Goal: Task Accomplishment & Management: Use online tool/utility

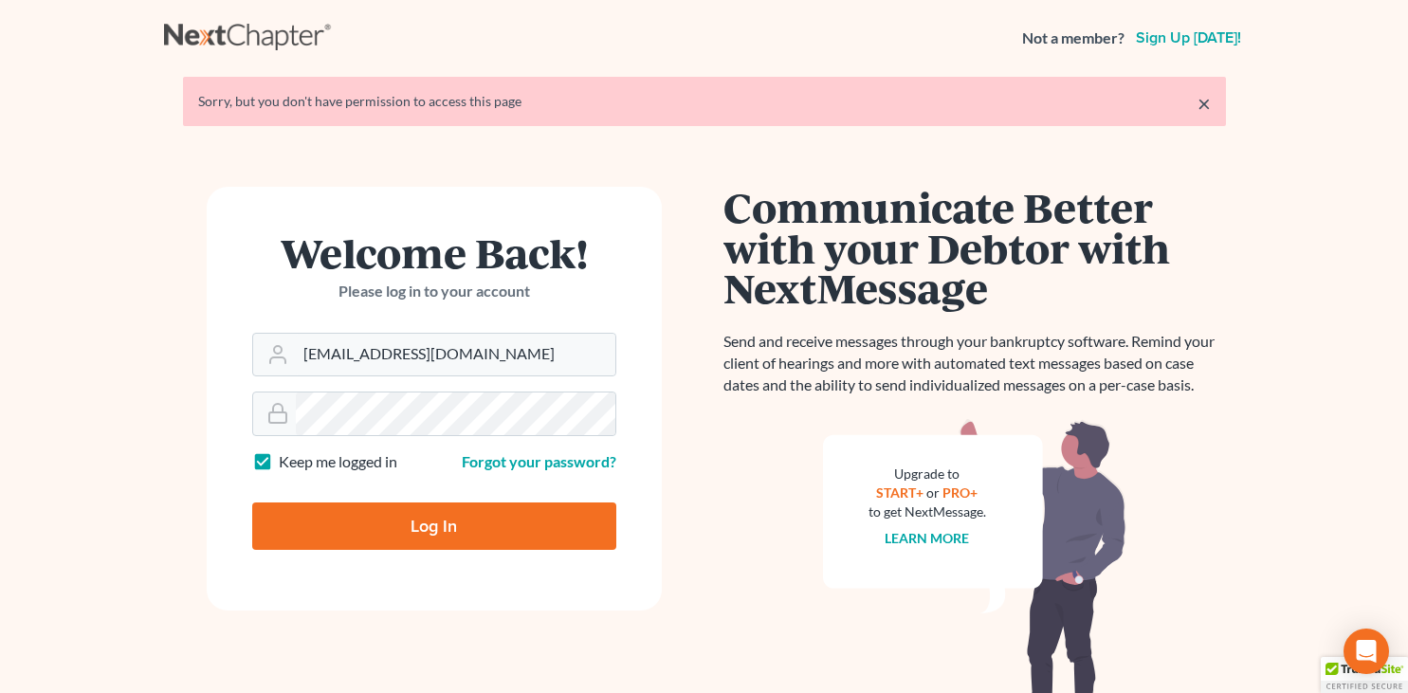
click at [445, 532] on input "Log In" at bounding box center [434, 525] width 364 height 47
type input "Thinking..."
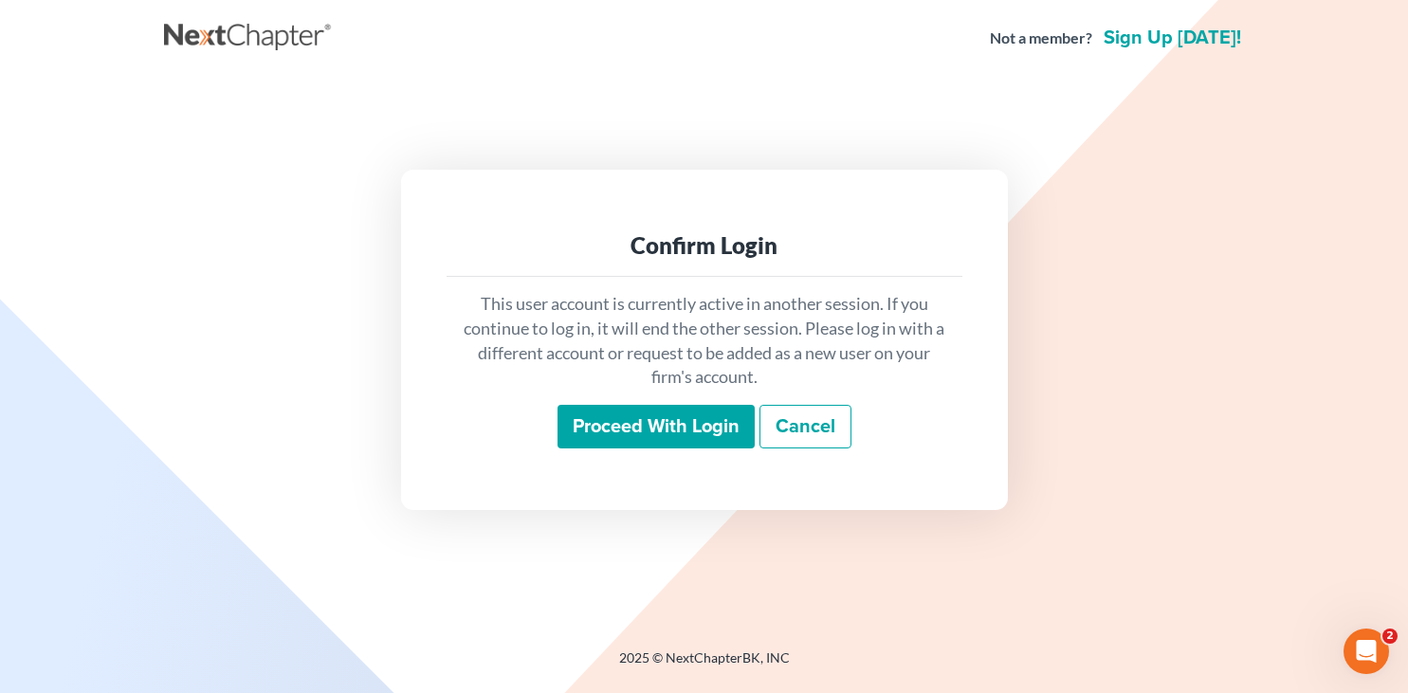
click at [688, 419] on input "Proceed with login" at bounding box center [655, 427] width 197 height 44
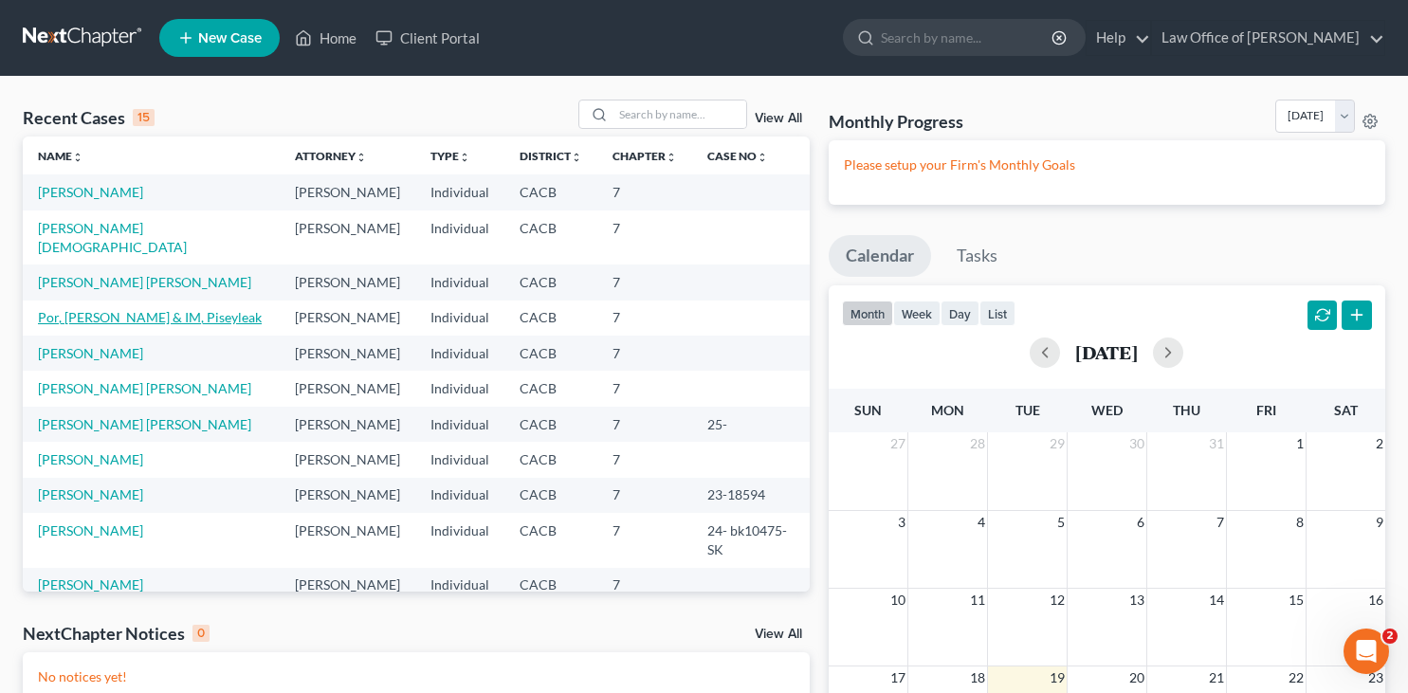
click at [91, 309] on link "Por, Steven & IM, Piseyleak" at bounding box center [150, 317] width 224 height 16
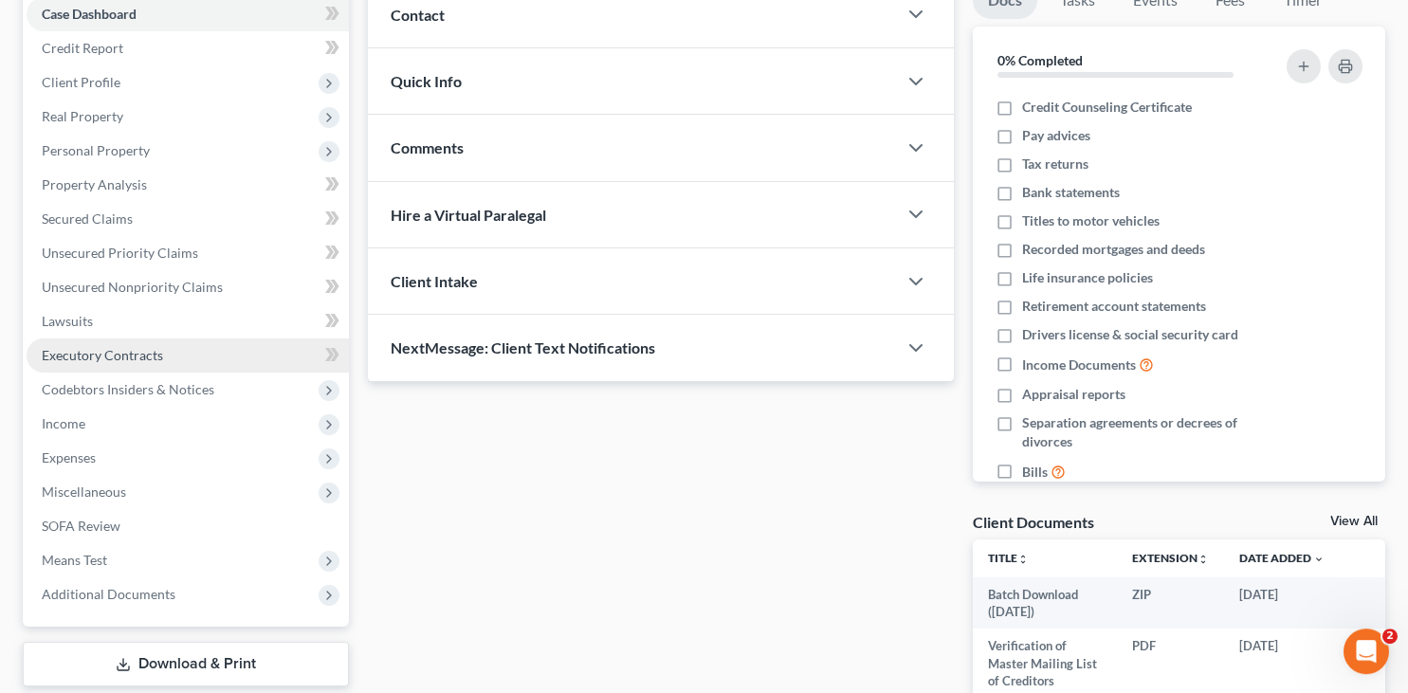
scroll to position [387, 0]
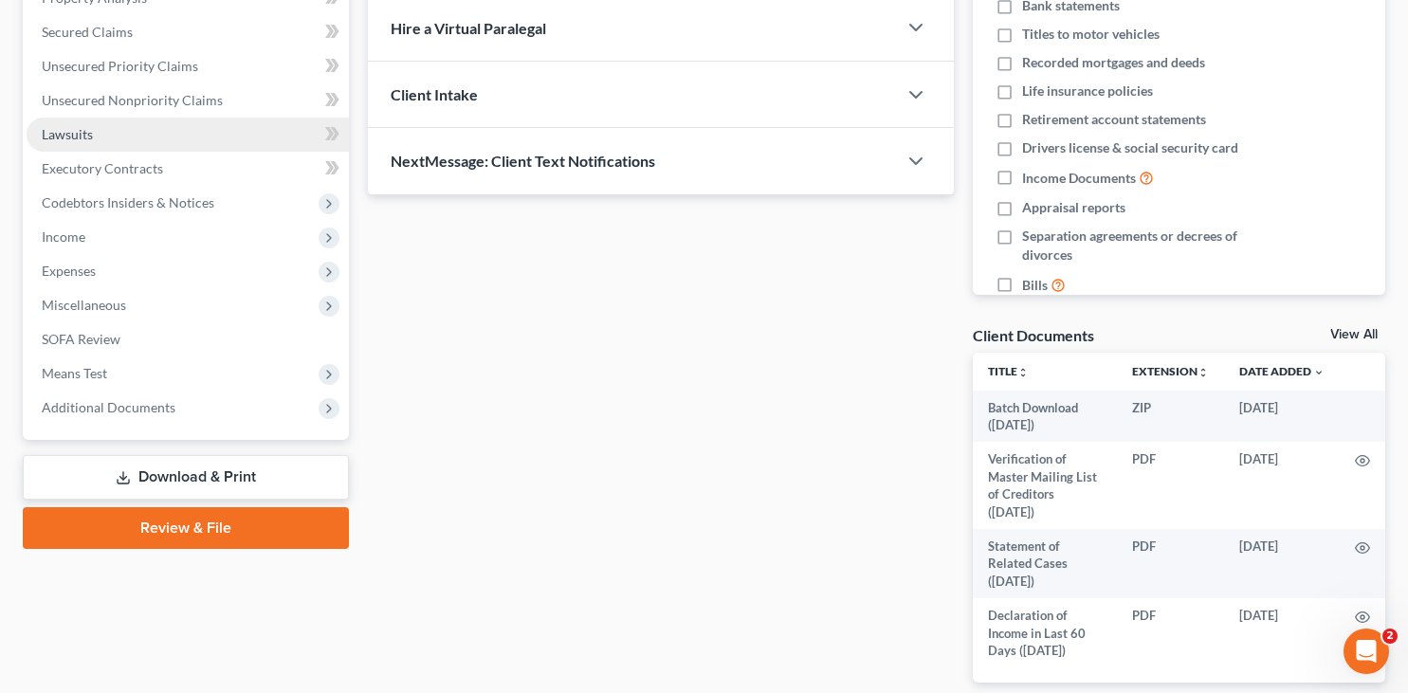
click at [79, 130] on span "Lawsuits" at bounding box center [67, 134] width 51 height 16
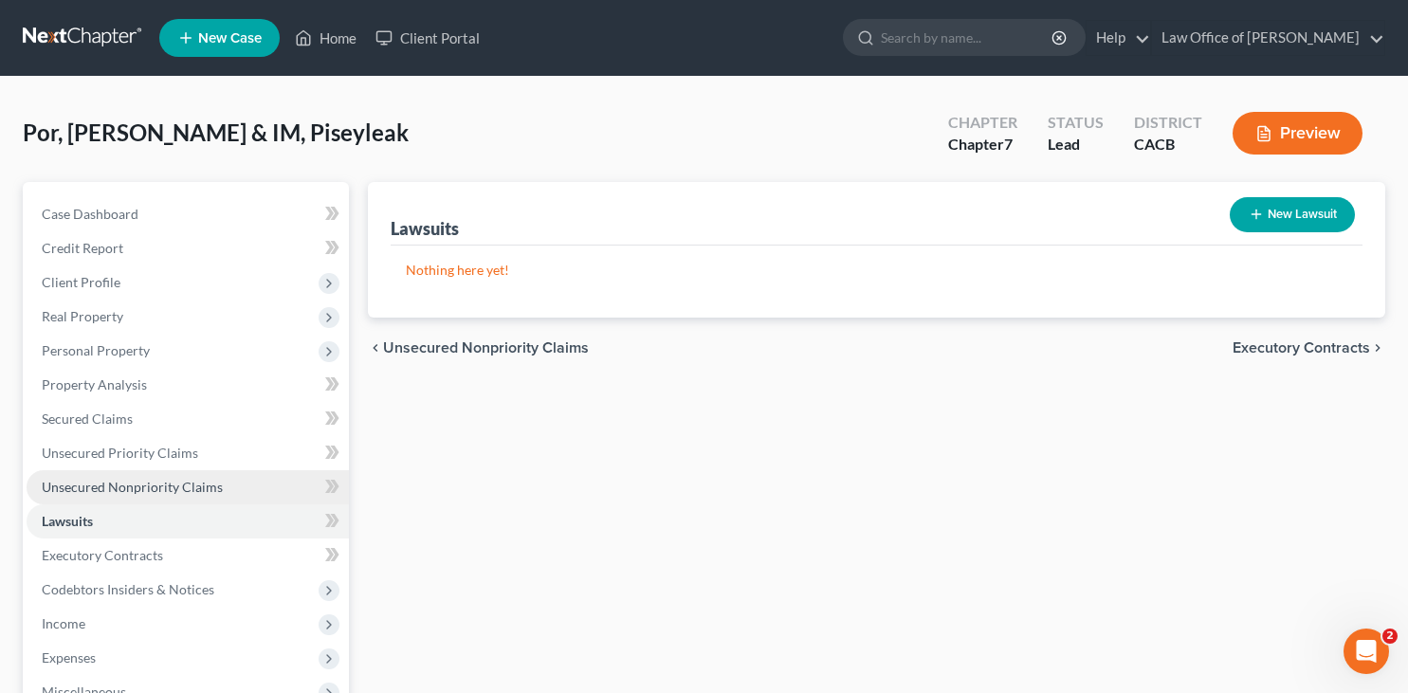
click at [170, 486] on span "Unsecured Nonpriority Claims" at bounding box center [132, 487] width 181 height 16
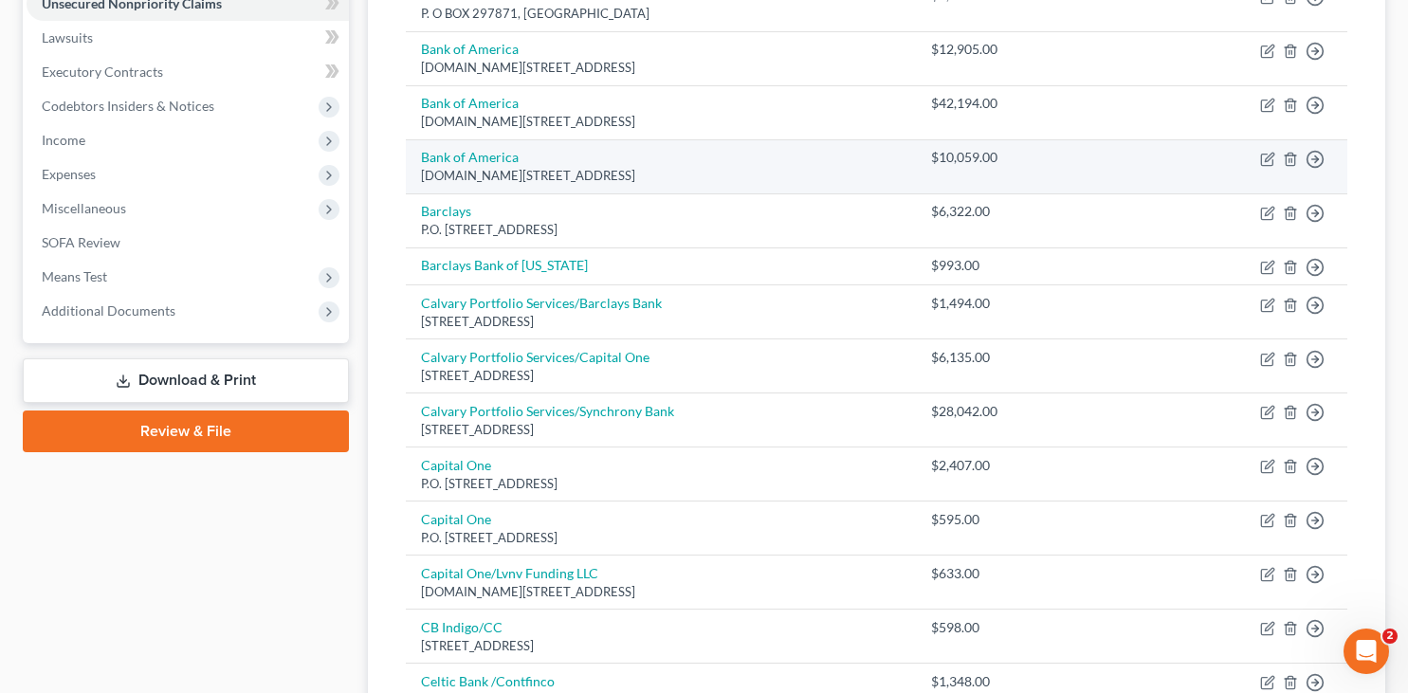
scroll to position [677, 0]
